Goal: Task Accomplishment & Management: Complete application form

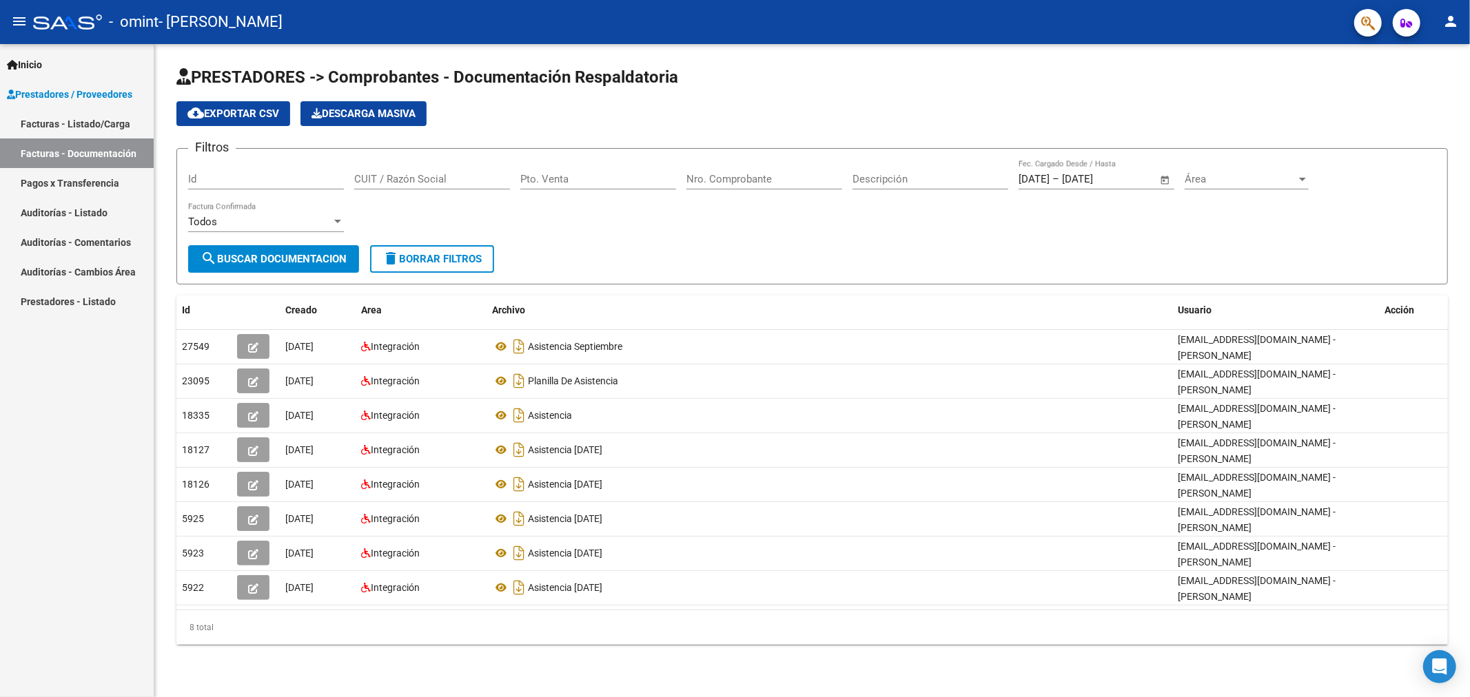
drag, startPoint x: 718, startPoint y: 662, endPoint x: 17, endPoint y: 442, distance: 735.1
click at [11, 445] on mat-sidenav-container "Inicio Instructivos Contacto OS Prestadores / Proveedores Facturas - Listado/Ca…" at bounding box center [735, 370] width 1470 height 653
click at [679, 666] on mat-sidenav-content "PRESTADORES -> Comprobantes - Documentación Respaldatoria cloud_download Export…" at bounding box center [811, 370] width 1315 height 653
click at [991, 118] on div "cloud_download Exportar CSV Descarga Masiva" at bounding box center [811, 113] width 1271 height 25
drag, startPoint x: 223, startPoint y: 598, endPoint x: 154, endPoint y: 594, distance: 69.0
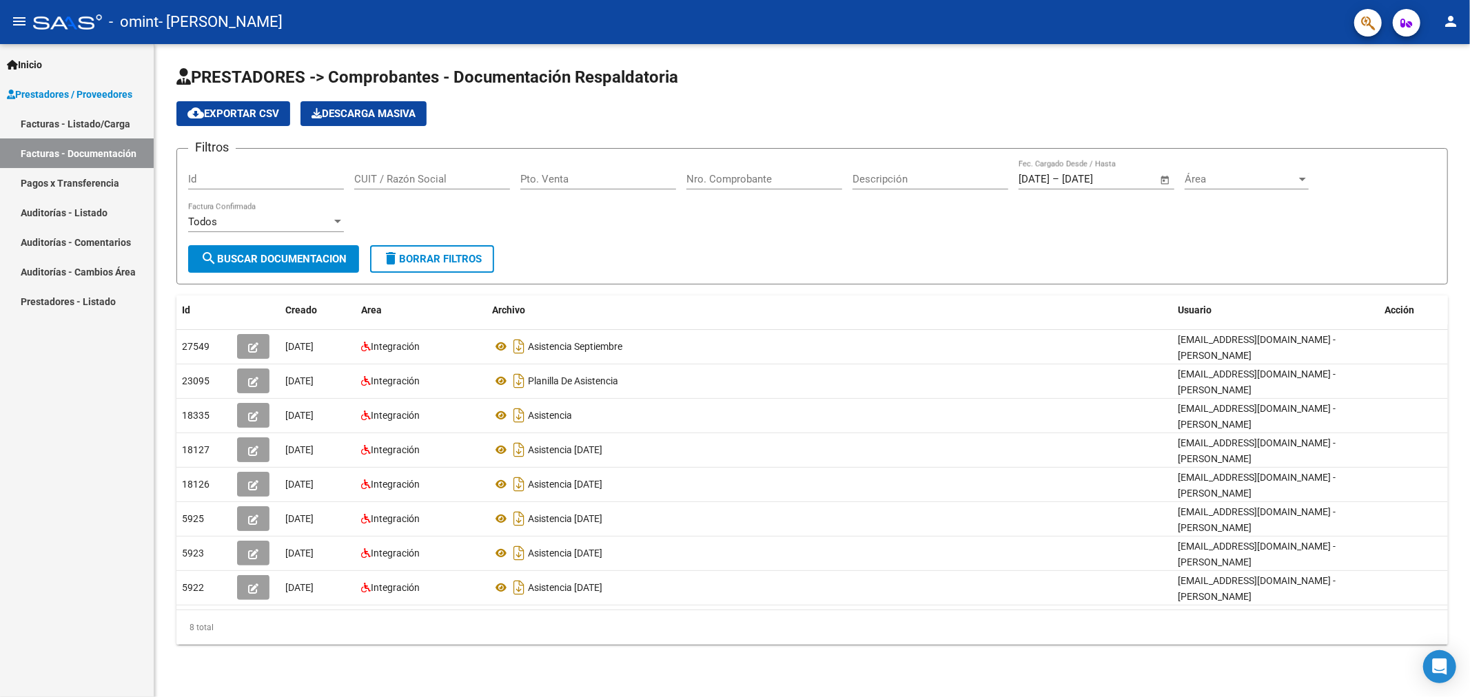
click at [154, 594] on mat-sidenav-container "Inicio Instructivos Contacto OS Prestadores / Proveedores Facturas - Listado/Ca…" at bounding box center [735, 370] width 1470 height 653
click at [496, 617] on div "8 total" at bounding box center [811, 628] width 1271 height 34
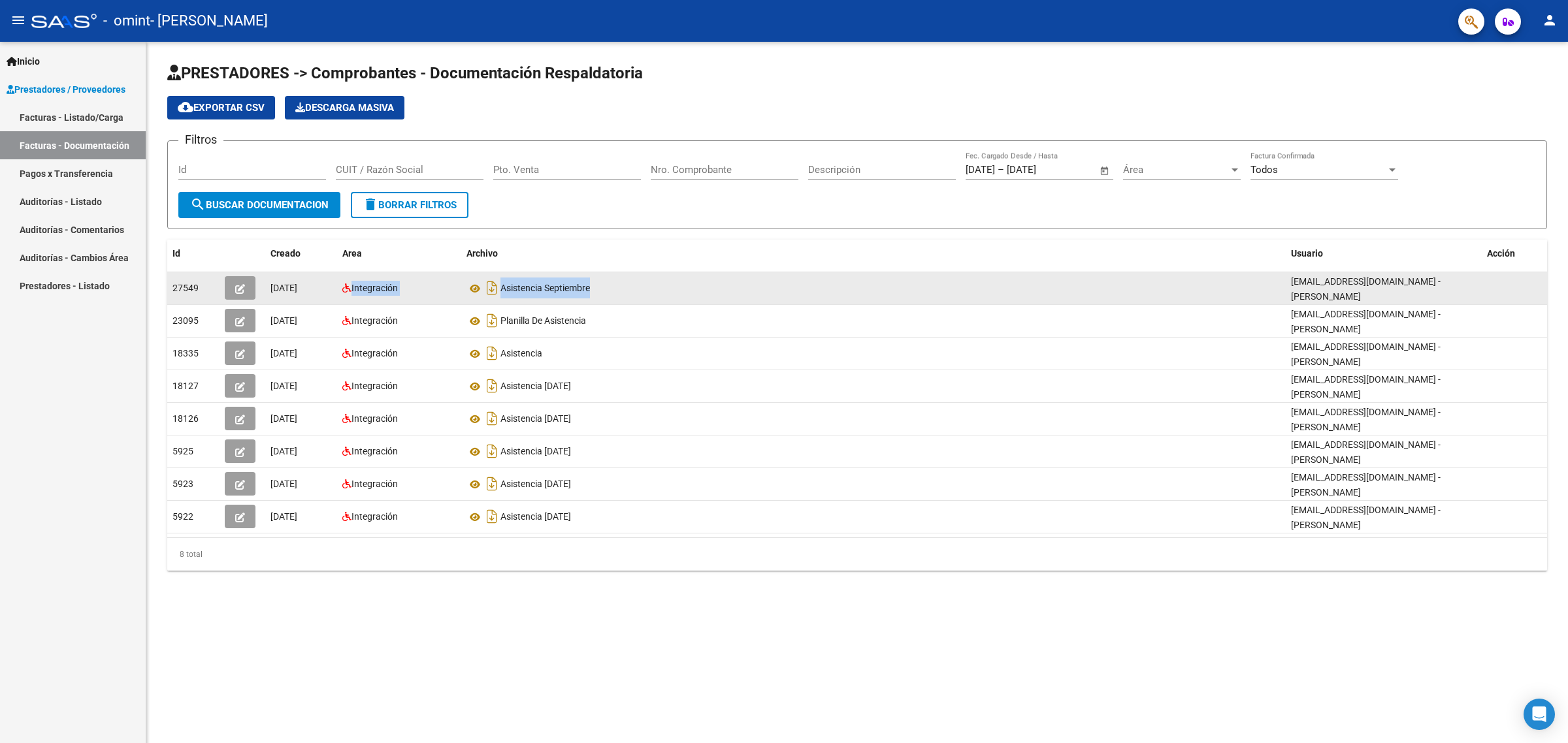
drag, startPoint x: 341, startPoint y: 289, endPoint x: 778, endPoint y: 272, distance: 437.3
click at [778, 272] on div "27549 [DATE] Integración Asistencia Septiembre [EMAIL_ADDRESS][DOMAIN_NAME] - […" at bounding box center [856, 288] width 1379 height 32
click at [240, 286] on icon "button" at bounding box center [240, 289] width 9 height 9
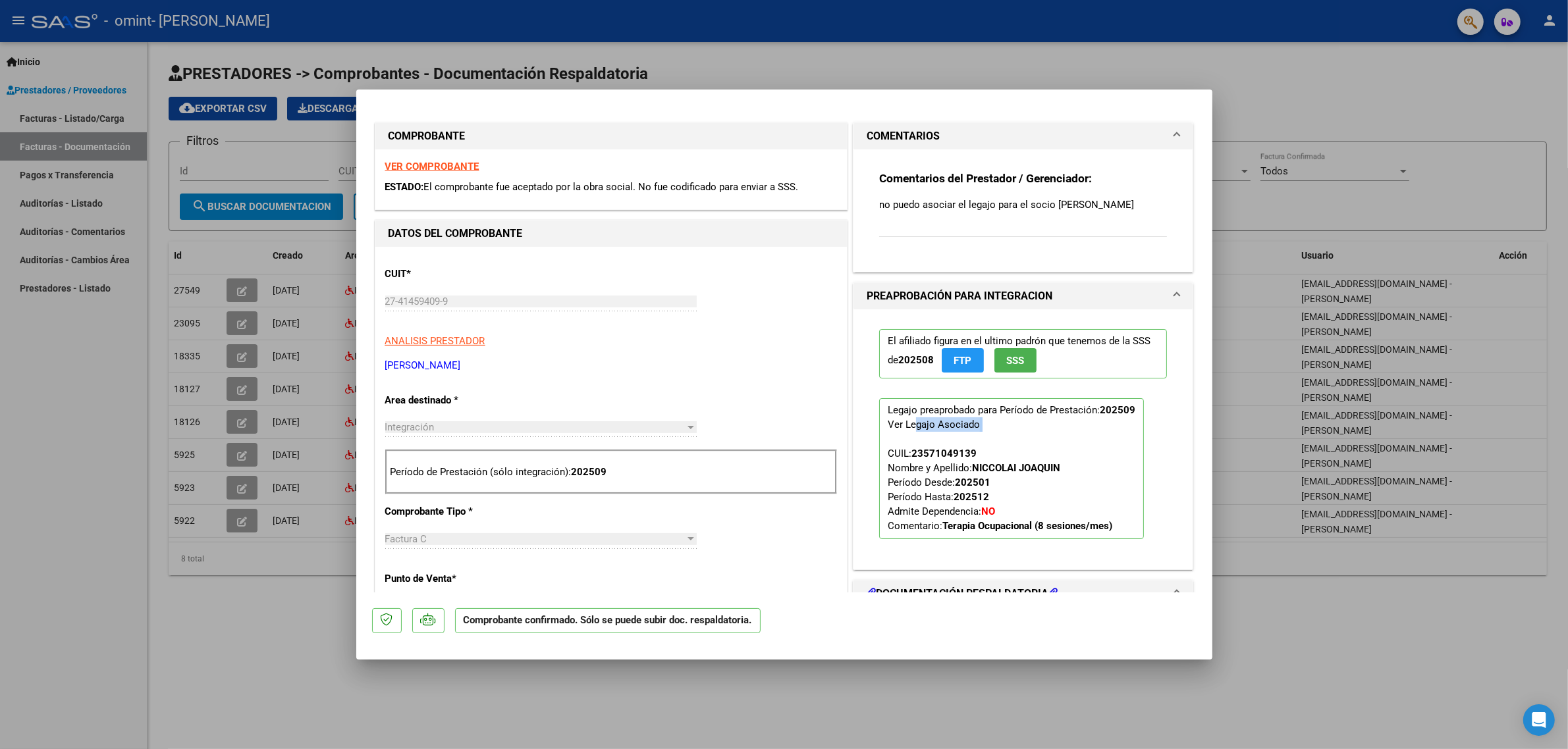
drag, startPoint x: 910, startPoint y: 418, endPoint x: 1014, endPoint y: 439, distance: 106.1
click at [1014, 439] on p "Legajo preaprobado para Período de Prestación: 202509 Ver Legajo Asociado CUIL:…" at bounding box center [1011, 468] width 265 height 140
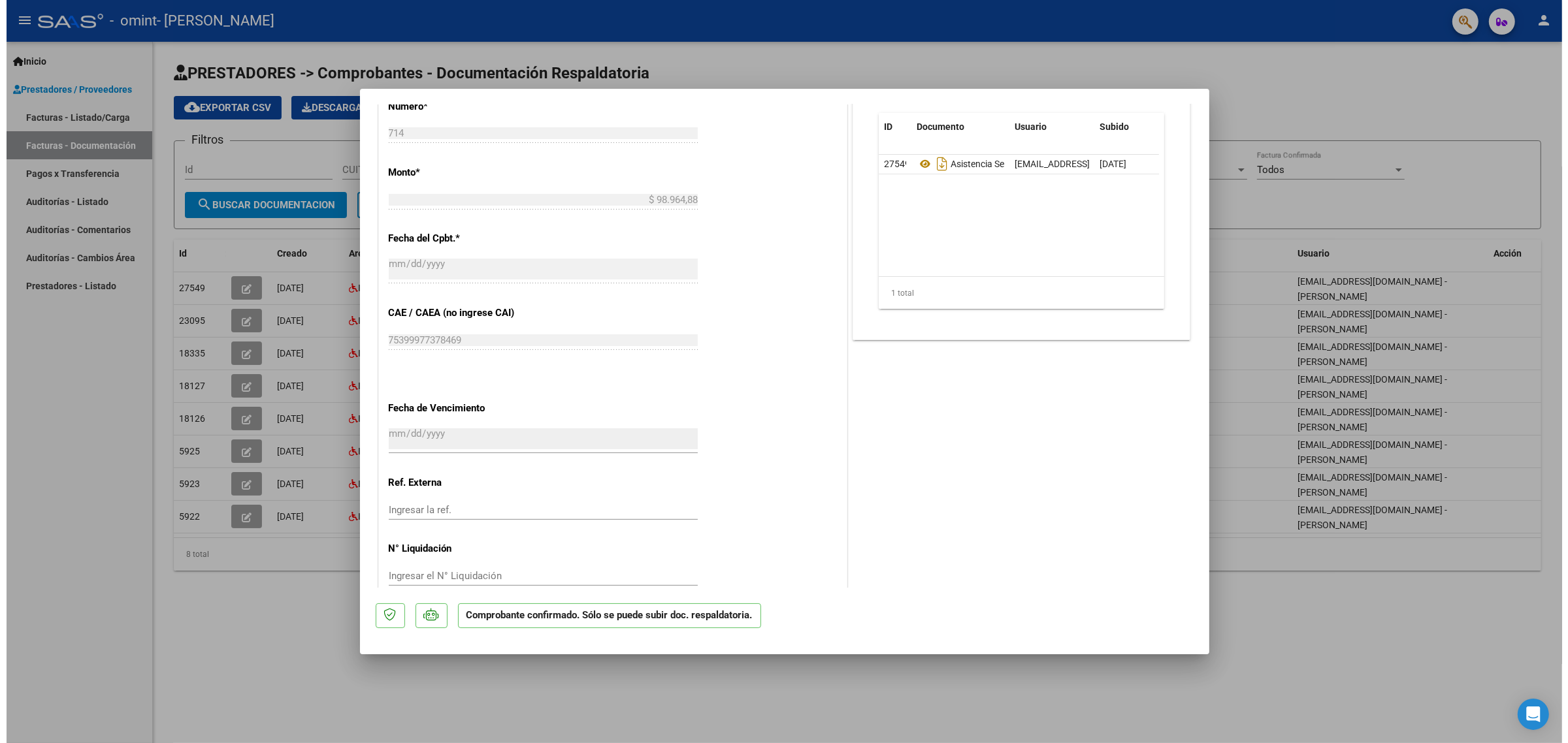
scroll to position [558, 0]
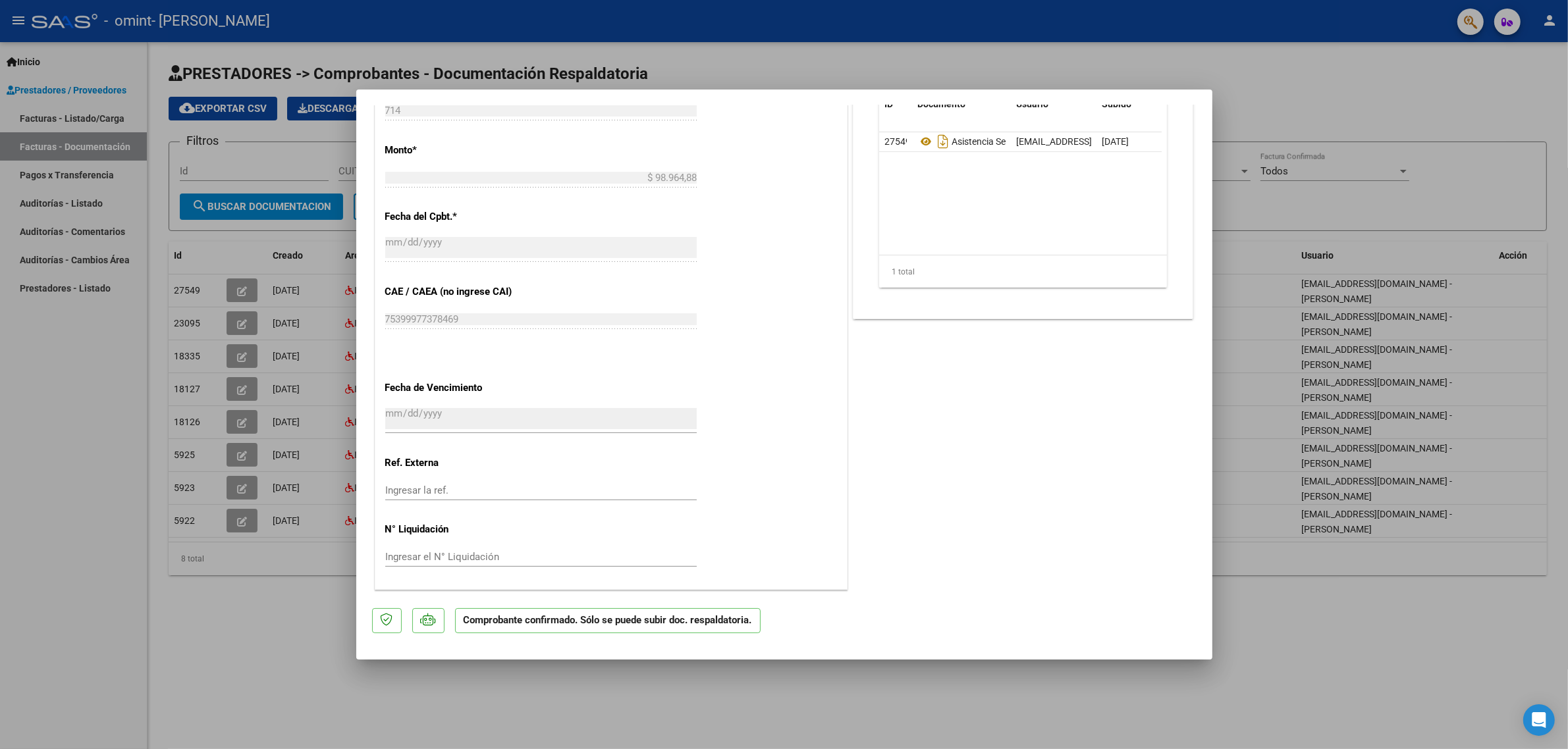
click at [548, 666] on div at bounding box center [784, 374] width 1568 height 749
type input "$ 0,00"
